Goal: Find specific fact

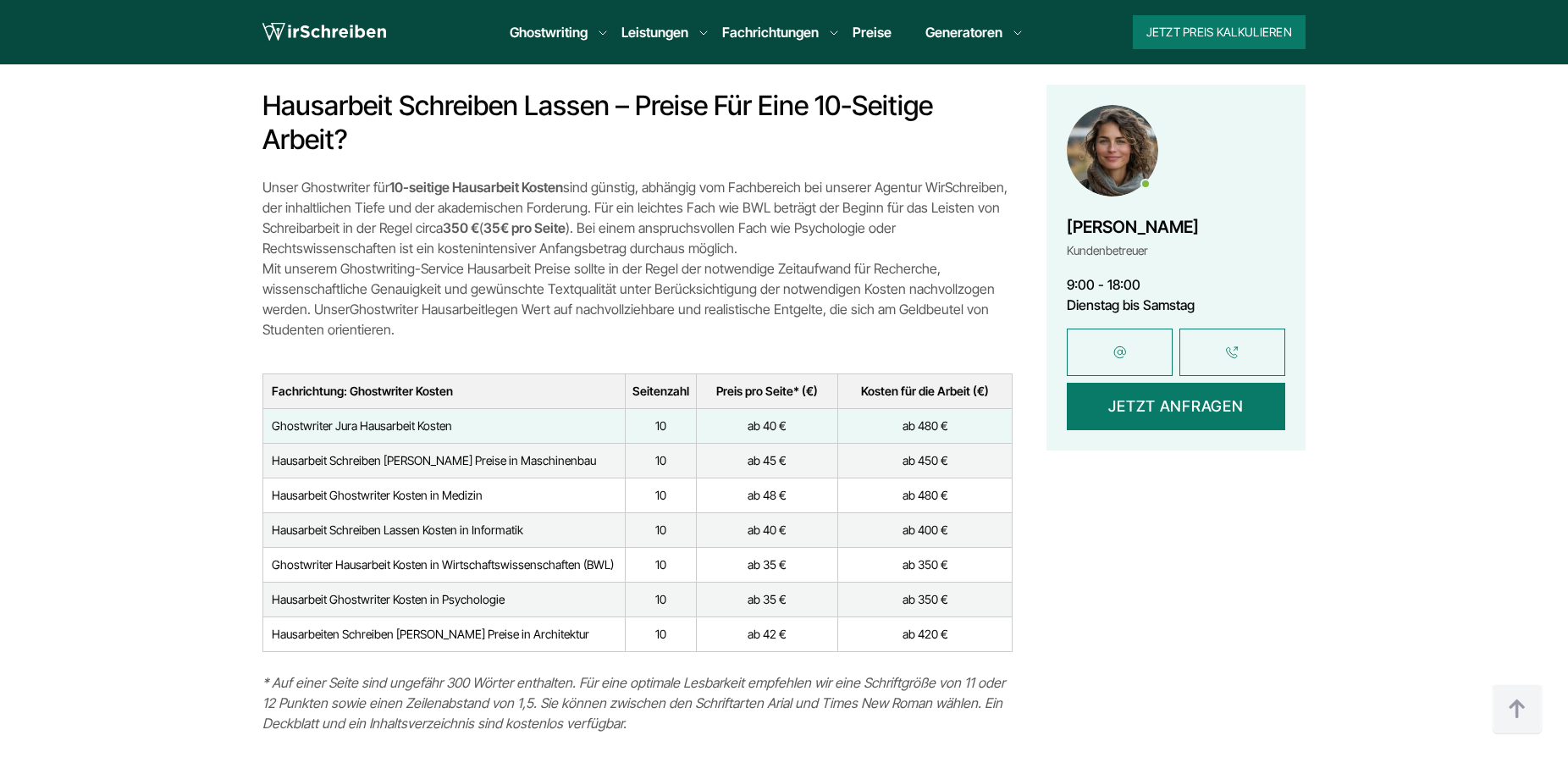
scroll to position [4838, 0]
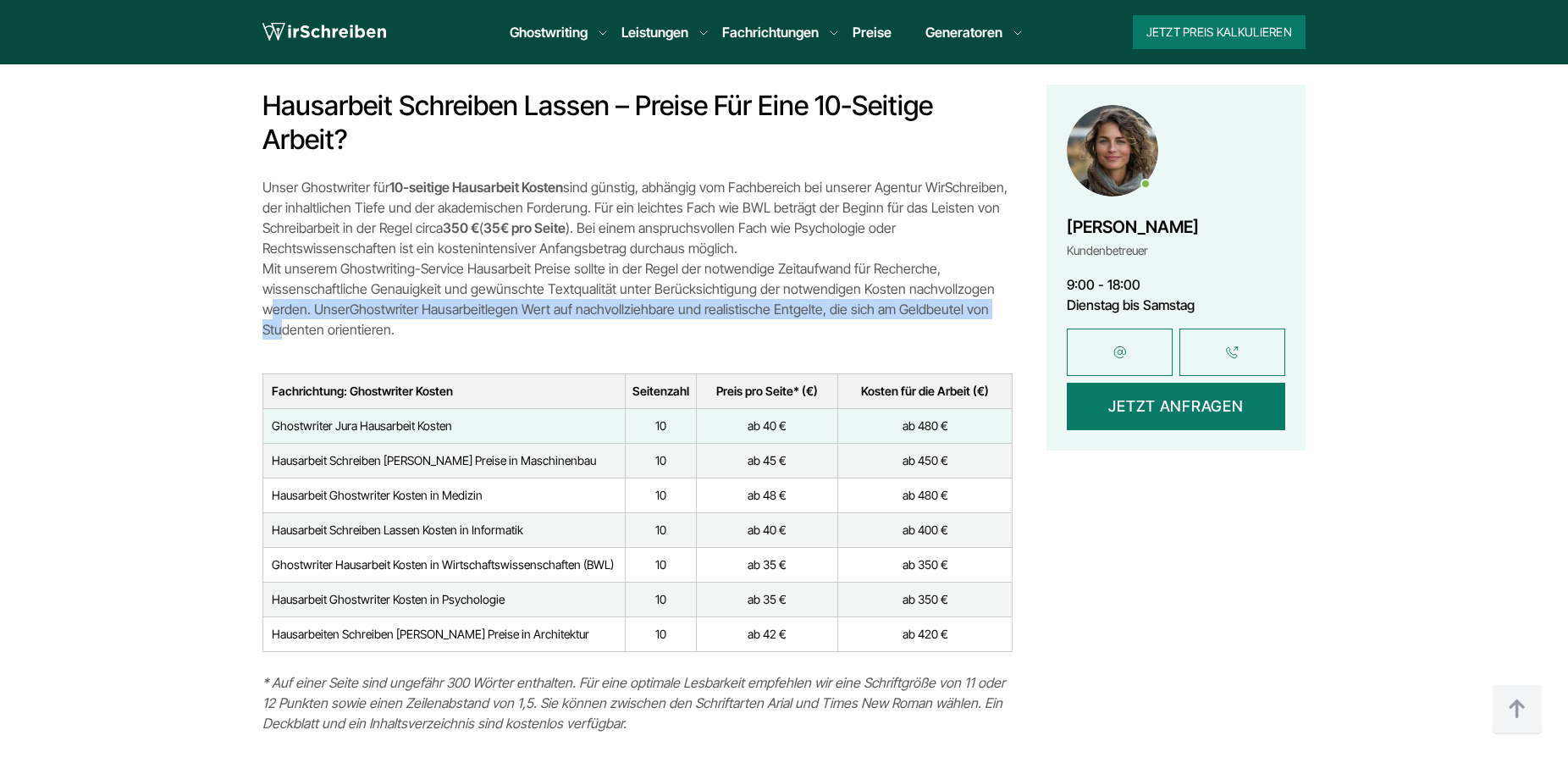
drag, startPoint x: 238, startPoint y: 297, endPoint x: 320, endPoint y: 321, distance: 85.4
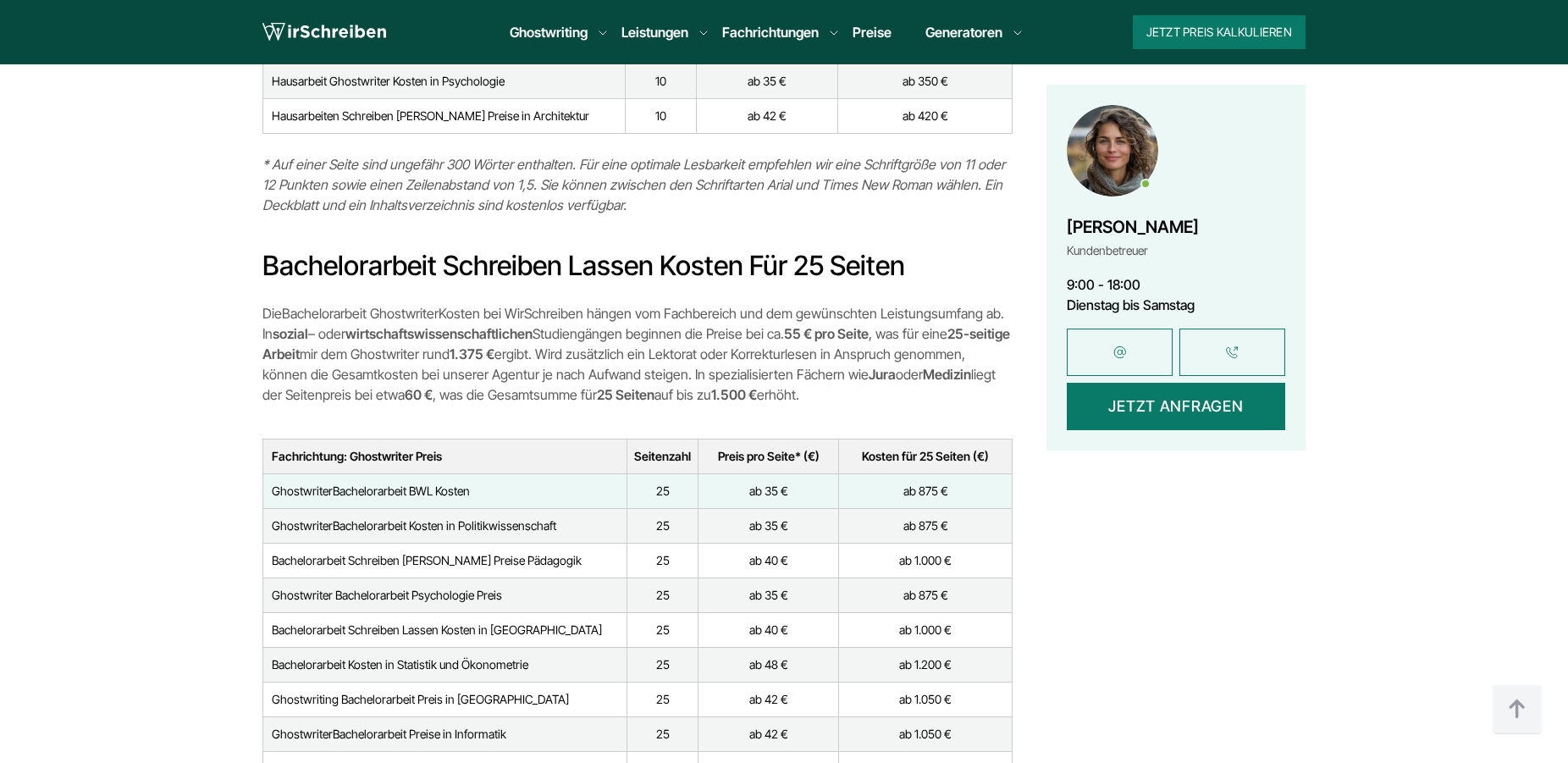
scroll to position [5962, 0]
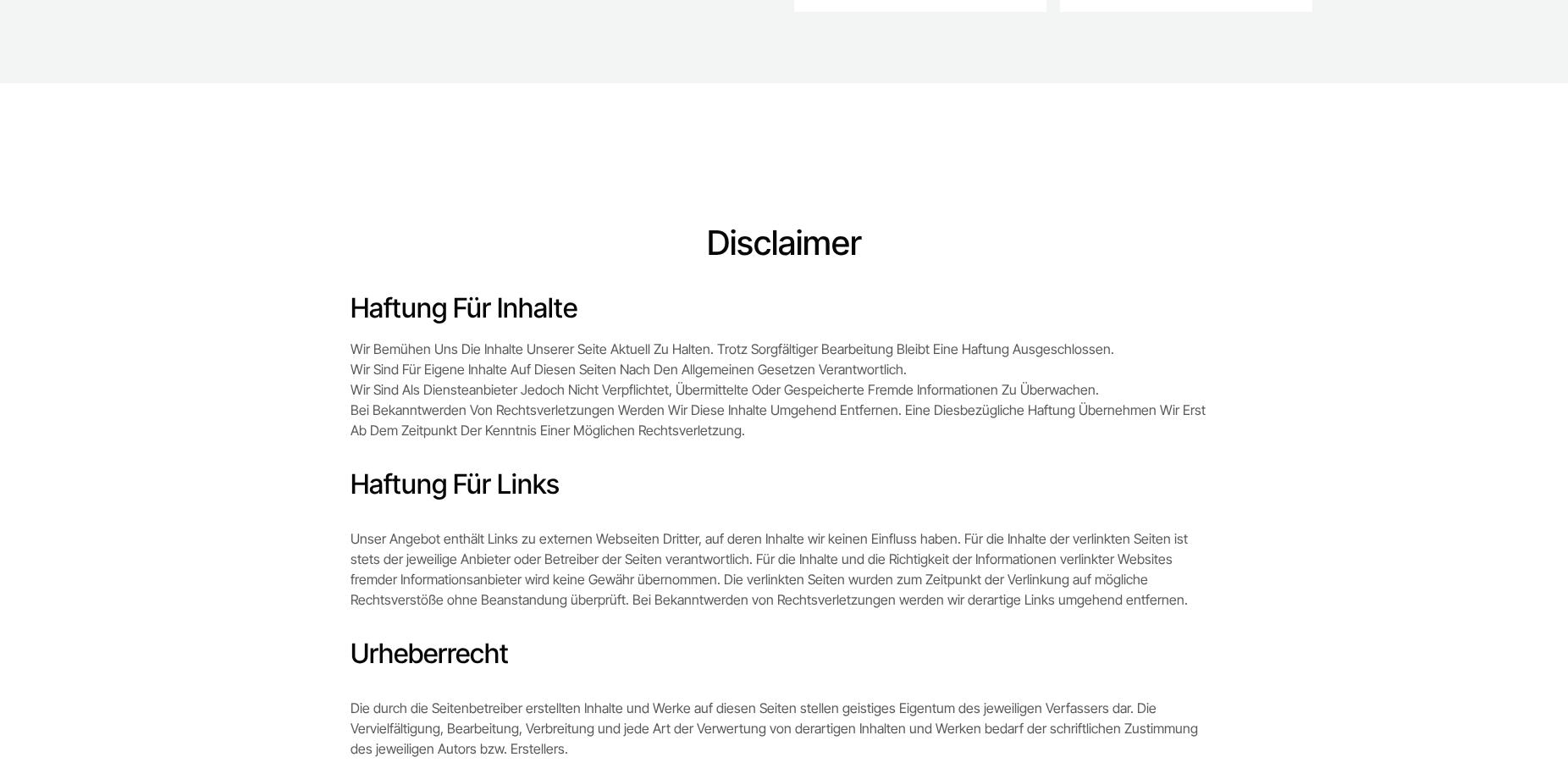
scroll to position [951, 0]
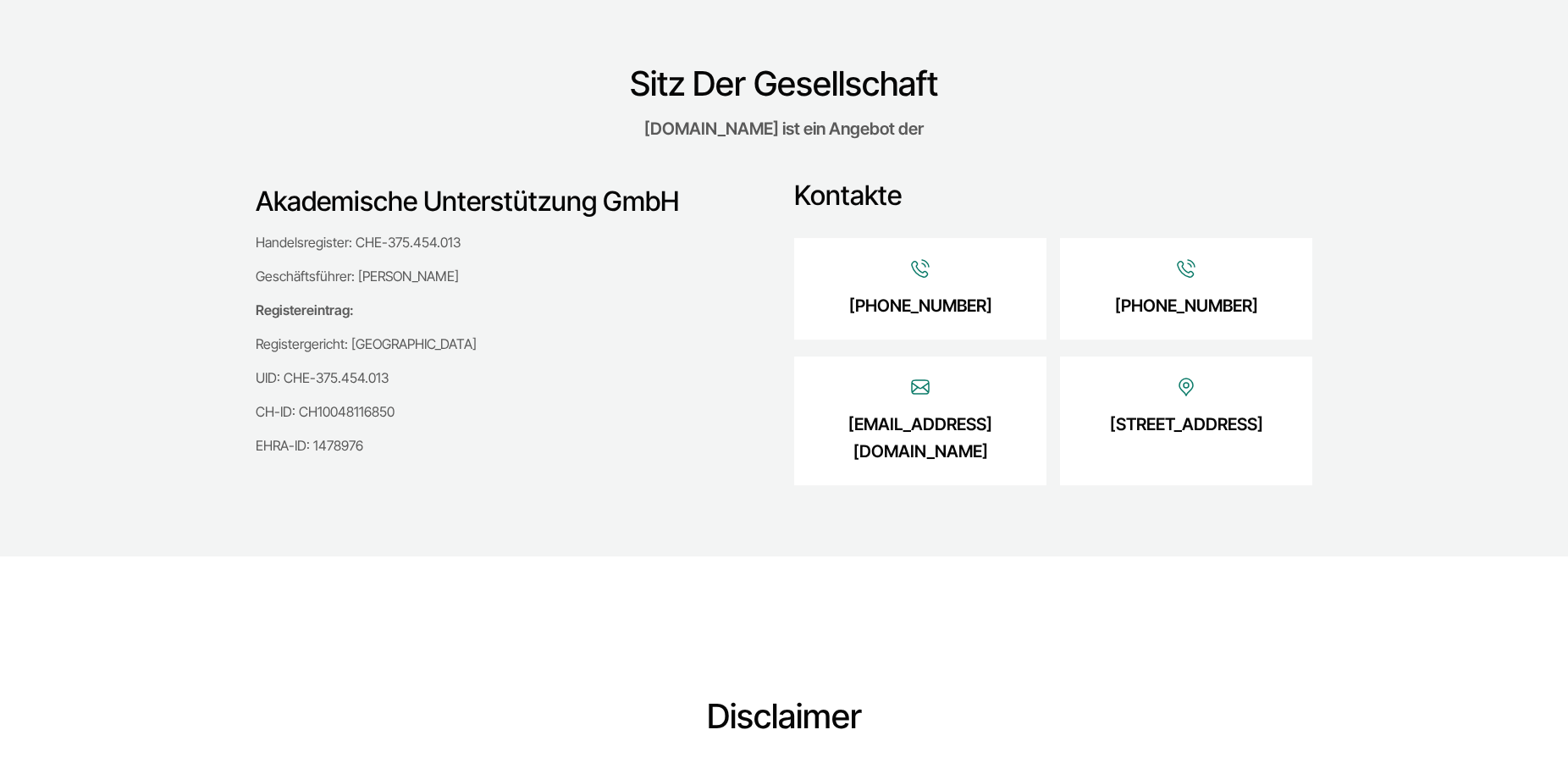
scroll to position [518, 0]
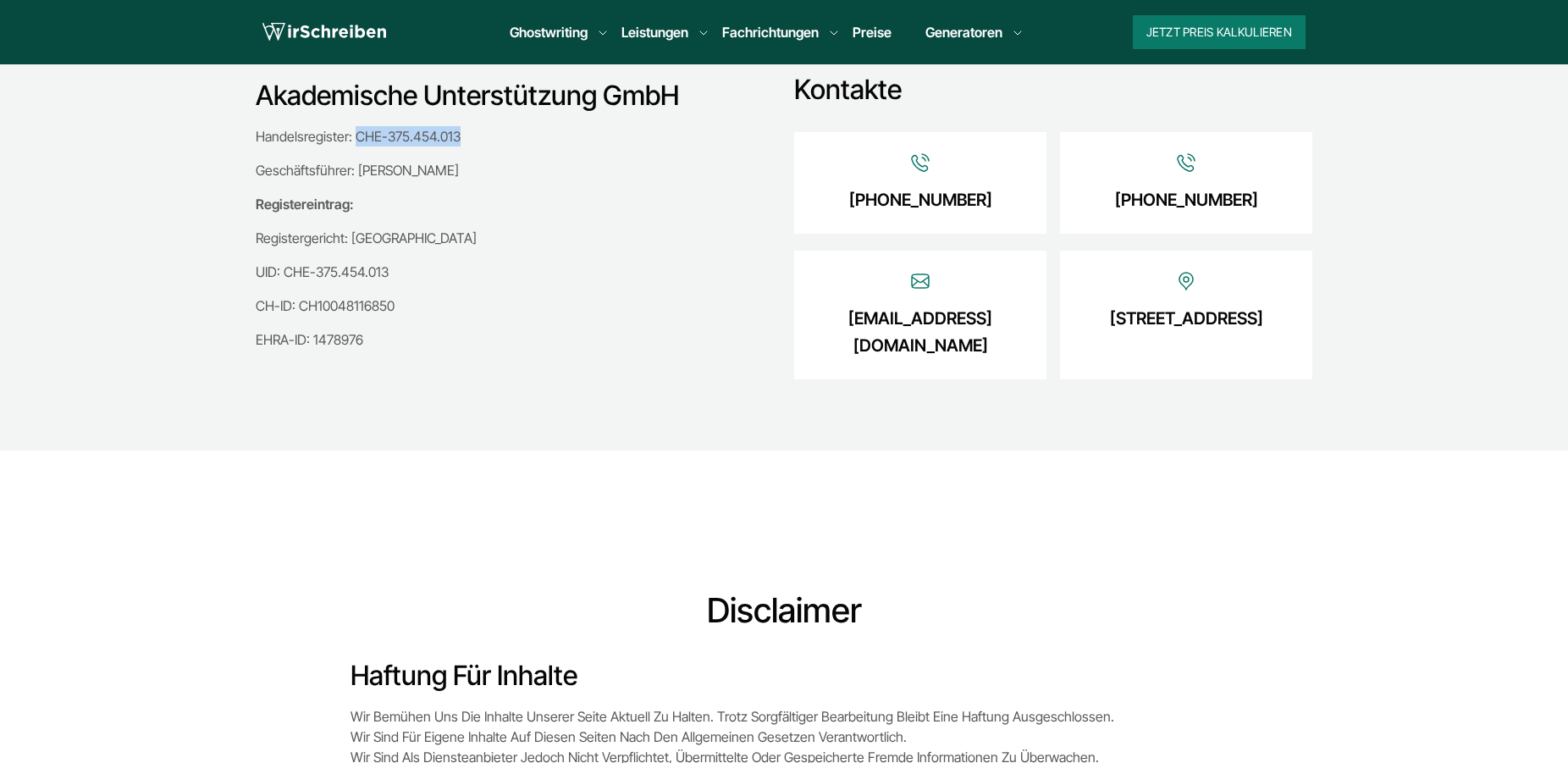
drag, startPoint x: 356, startPoint y: 136, endPoint x: 476, endPoint y: 139, distance: 120.0
click at [476, 139] on p "Handelsregister: CHE-375.454.013" at bounding box center [508, 137] width 505 height 20
click at [470, 321] on div "Handelsregister: CHE-375.454.013 Geschäftsführer: [PERSON_NAME] Registereintrag…" at bounding box center [508, 238] width 505 height 224
drag, startPoint x: 257, startPoint y: 304, endPoint x: 403, endPoint y: 309, distance: 146.1
click at [403, 309] on p "CH-ID: CH10048116850" at bounding box center [508, 306] width 505 height 20
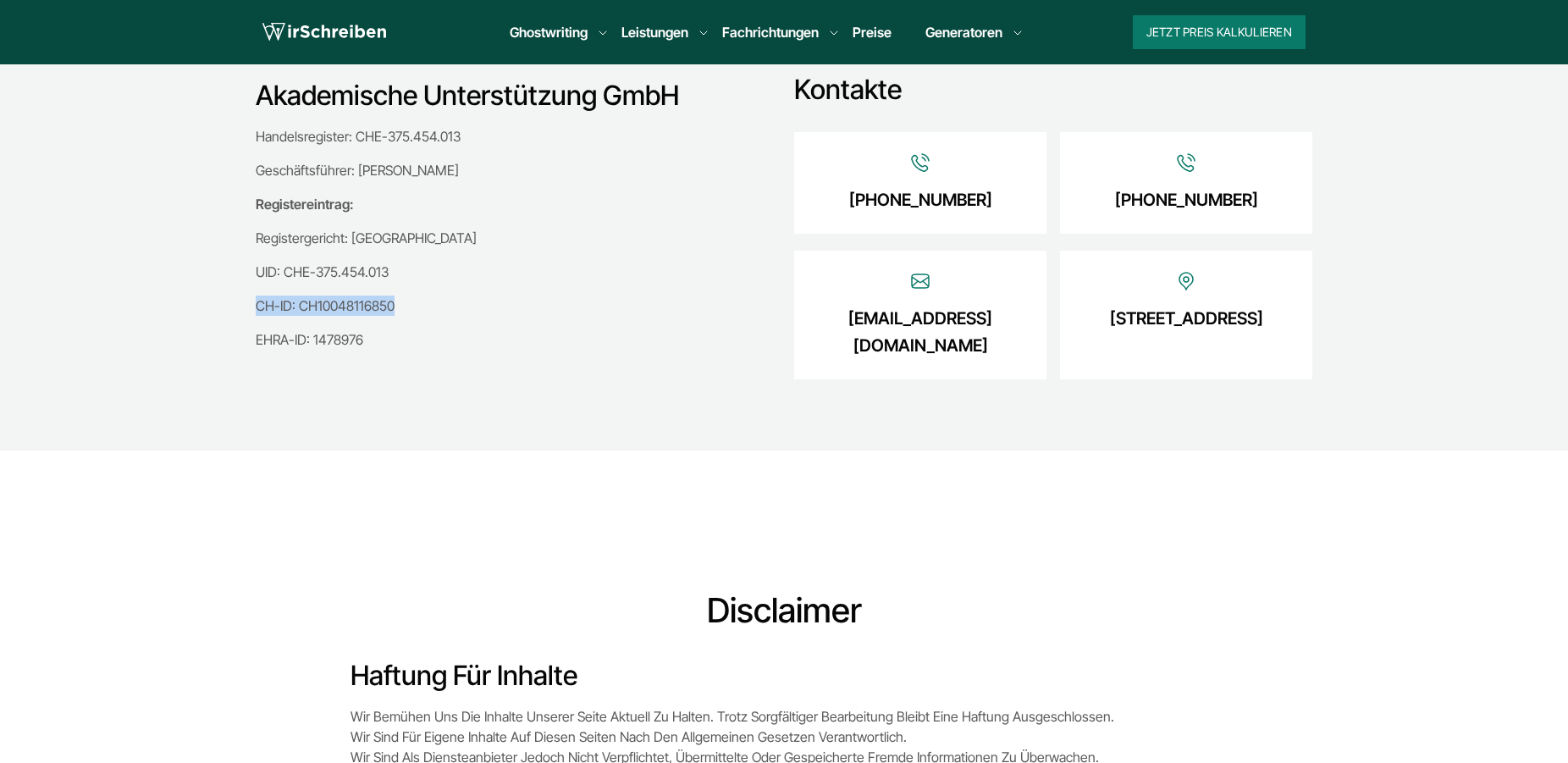
copy p "CH-ID: CH10048116850"
